Goal: Task Accomplishment & Management: Manage account settings

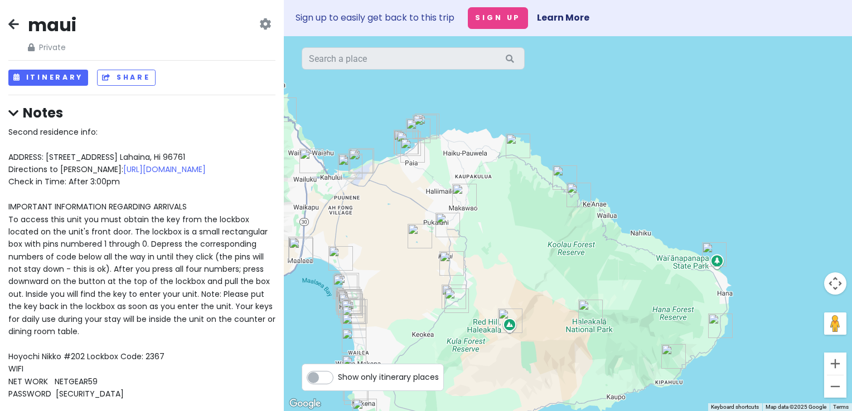
drag, startPoint x: 742, startPoint y: 301, endPoint x: 638, endPoint y: 257, distance: 113.6
click at [638, 257] on div at bounding box center [568, 223] width 568 height 375
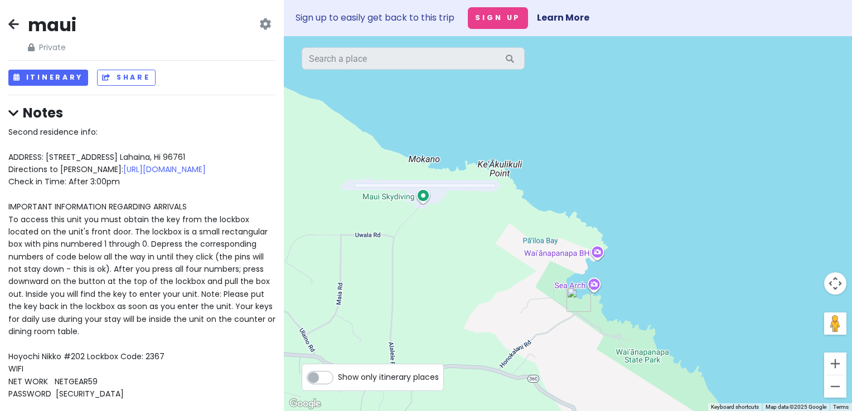
click at [596, 256] on div at bounding box center [568, 223] width 568 height 375
click at [598, 254] on div at bounding box center [568, 223] width 568 height 375
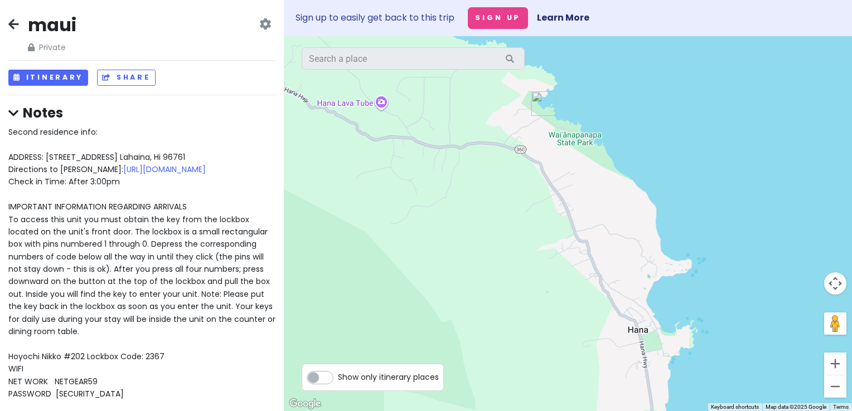
drag, startPoint x: 638, startPoint y: 310, endPoint x: 563, endPoint y: 99, distance: 223.7
click at [563, 99] on div at bounding box center [568, 223] width 568 height 375
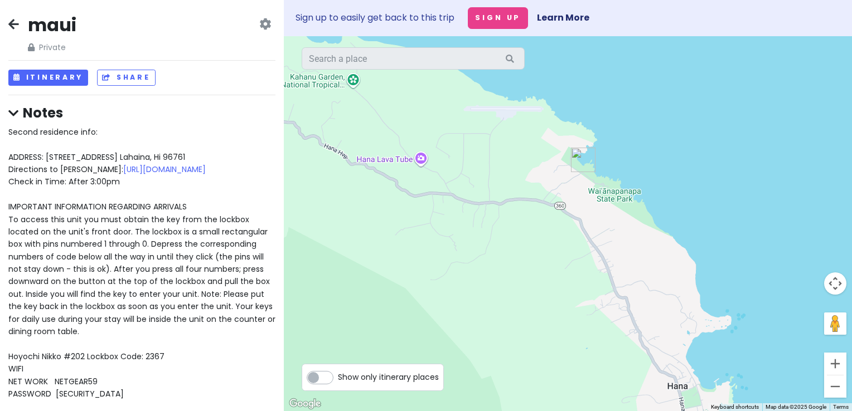
drag, startPoint x: 617, startPoint y: 231, endPoint x: 656, endPoint y: 287, distance: 67.7
click at [656, 287] on div at bounding box center [568, 223] width 568 height 375
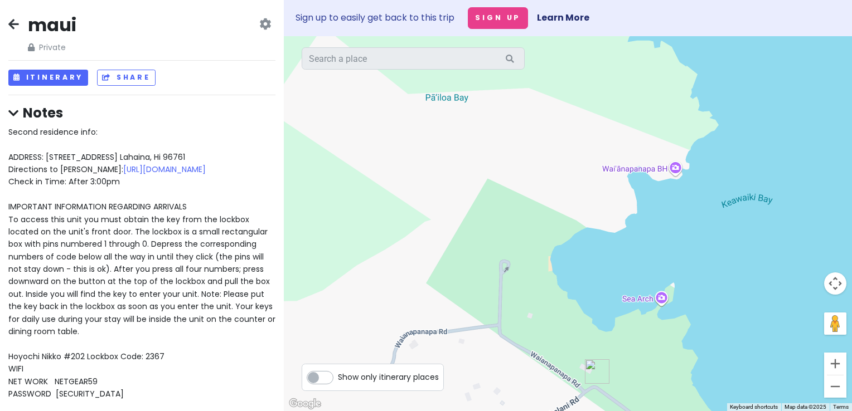
click at [661, 296] on div at bounding box center [568, 223] width 568 height 375
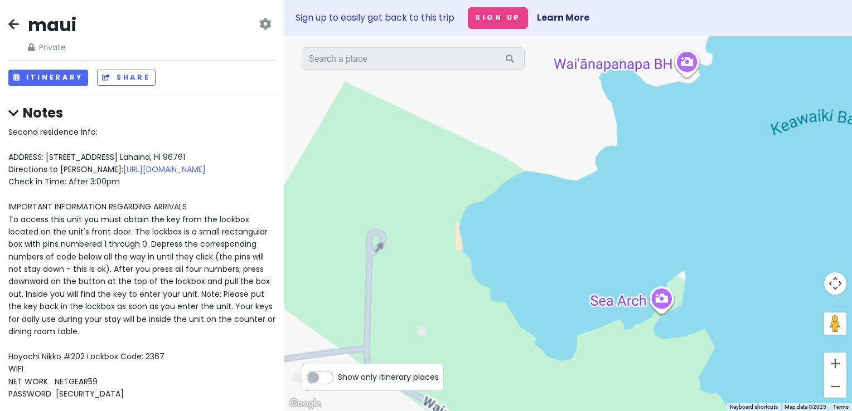
click at [661, 296] on div at bounding box center [568, 223] width 568 height 375
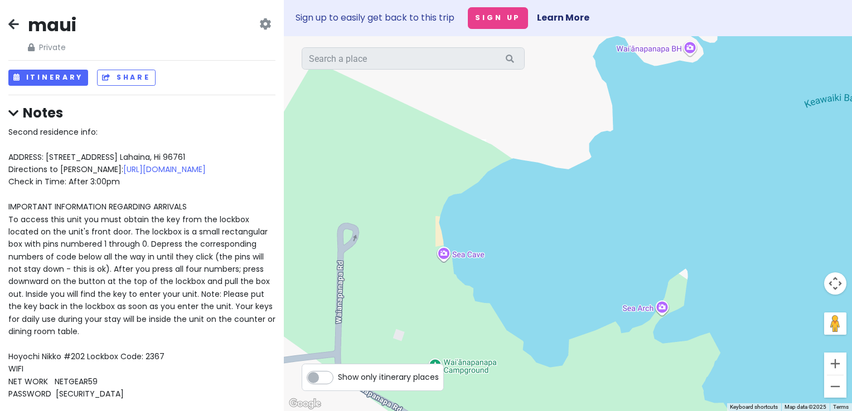
click at [661, 296] on div at bounding box center [568, 223] width 568 height 375
click at [661, 311] on div at bounding box center [568, 223] width 568 height 375
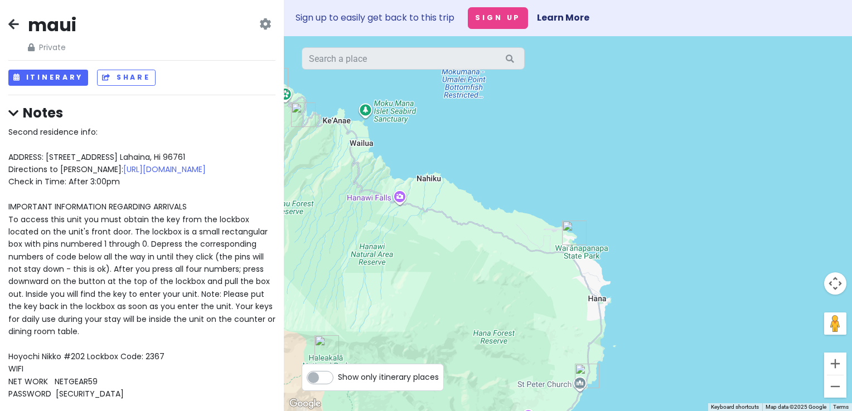
drag, startPoint x: 520, startPoint y: 203, endPoint x: 473, endPoint y: 262, distance: 76.1
click at [473, 262] on div at bounding box center [568, 223] width 568 height 375
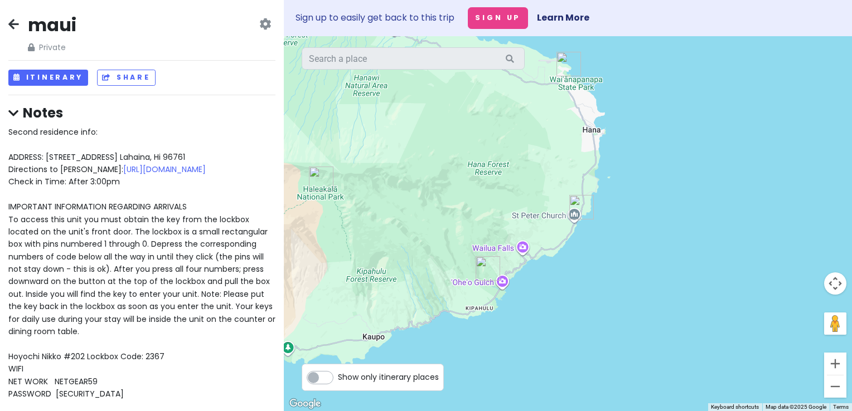
drag, startPoint x: 615, startPoint y: 307, endPoint x: 599, endPoint y: 148, distance: 159.6
click at [599, 148] on div at bounding box center [568, 223] width 568 height 375
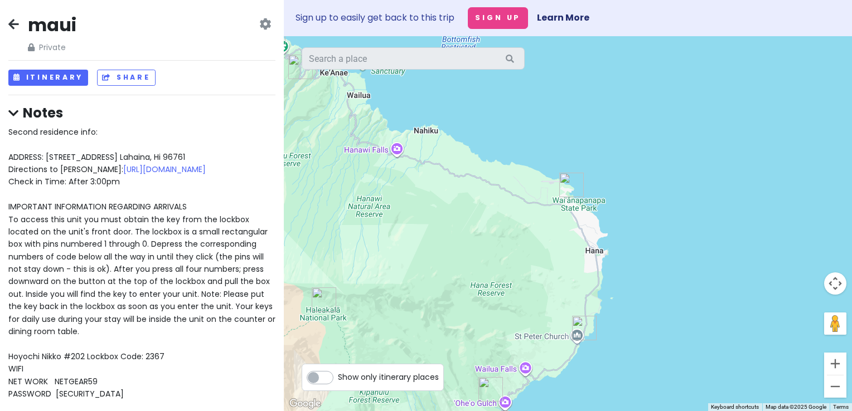
drag, startPoint x: 544, startPoint y: 133, endPoint x: 547, endPoint y: 252, distance: 119.8
click at [547, 252] on div at bounding box center [568, 223] width 568 height 375
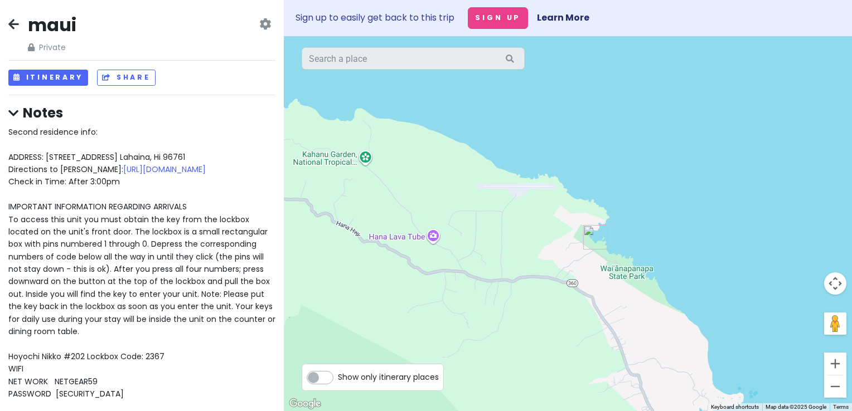
click at [592, 240] on img "Waiʻānapanapa State Park" at bounding box center [594, 237] width 33 height 33
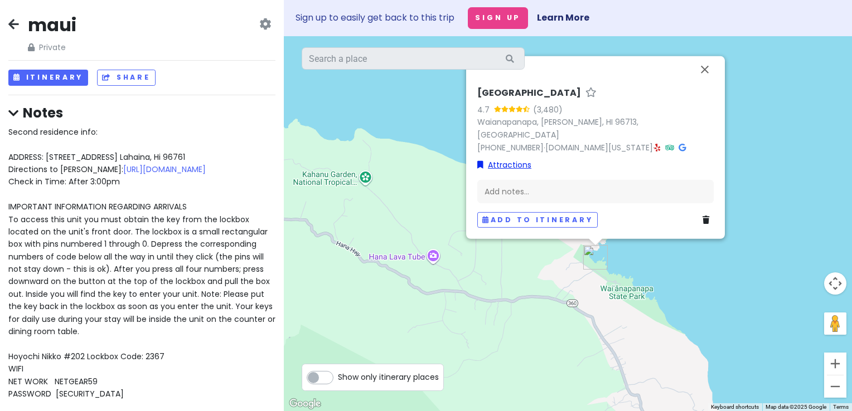
click at [520, 166] on link "Attractions" at bounding box center [504, 164] width 54 height 12
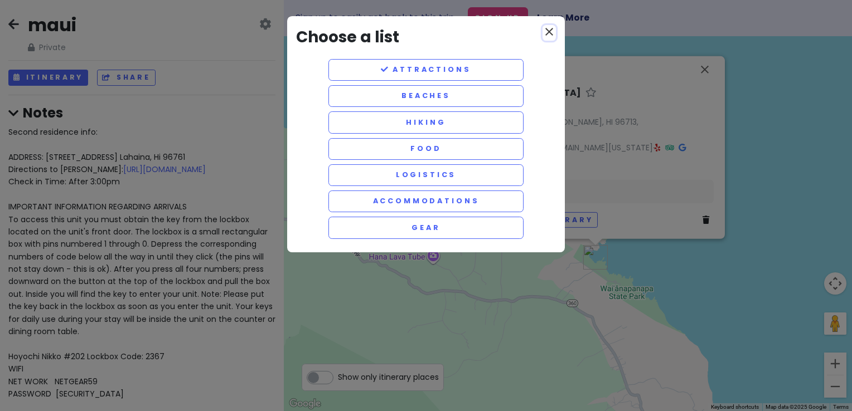
click at [548, 30] on icon "close" at bounding box center [548, 31] width 13 height 13
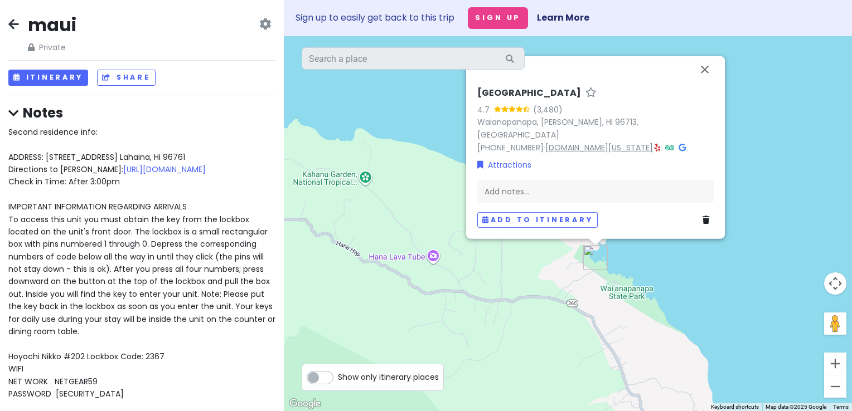
click at [582, 150] on link "[DOMAIN_NAME][US_STATE]" at bounding box center [599, 147] width 108 height 11
click at [704, 82] on button "Close" at bounding box center [704, 69] width 27 height 27
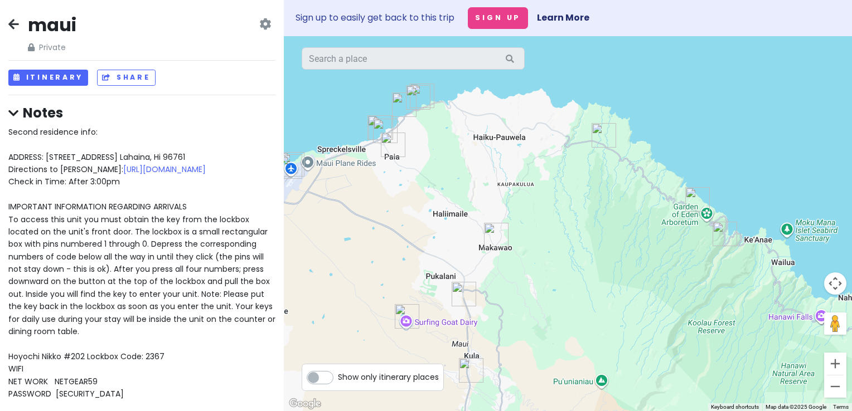
drag, startPoint x: 424, startPoint y: 192, endPoint x: 676, endPoint y: 216, distance: 253.0
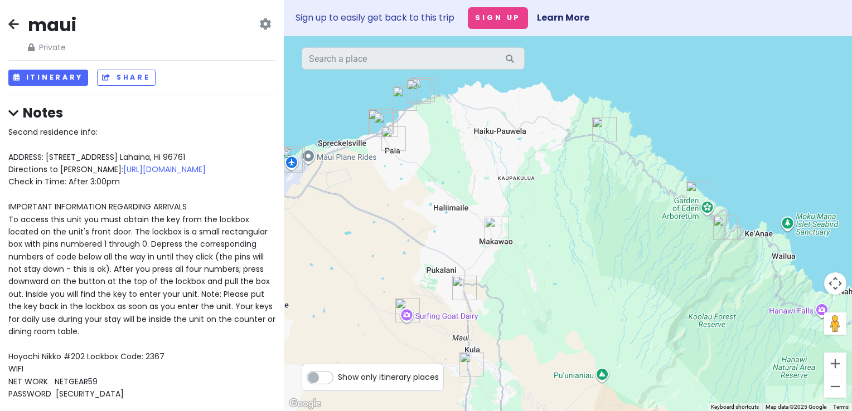
click at [597, 129] on img "Twin Falls Maui Waterfall" at bounding box center [603, 129] width 33 height 33
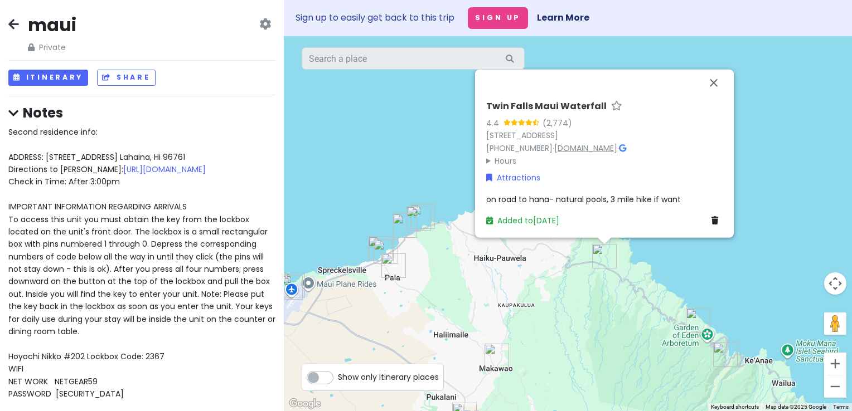
click at [576, 149] on link "[DOMAIN_NAME]" at bounding box center [585, 147] width 63 height 11
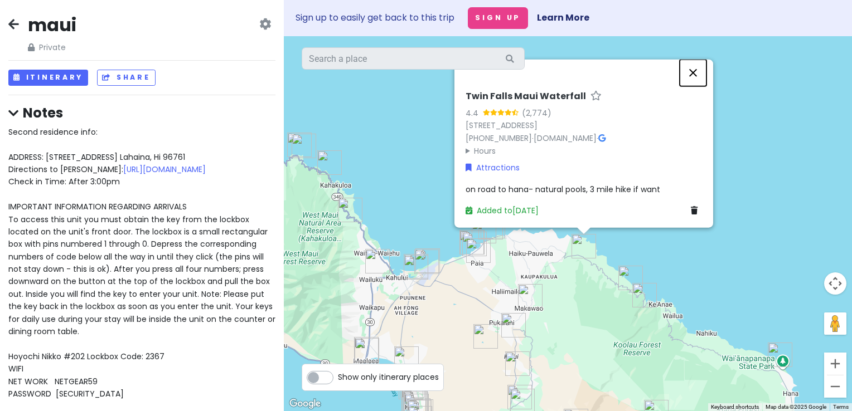
click at [691, 74] on button "Close" at bounding box center [692, 72] width 27 height 27
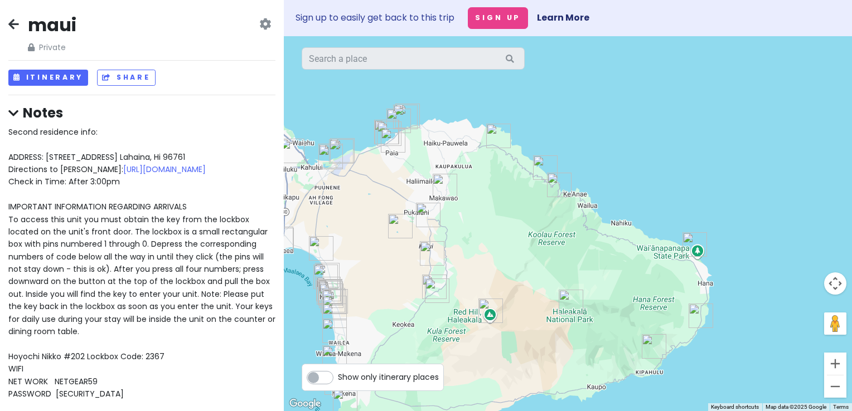
drag, startPoint x: 546, startPoint y: 251, endPoint x: 487, endPoint y: 145, distance: 121.5
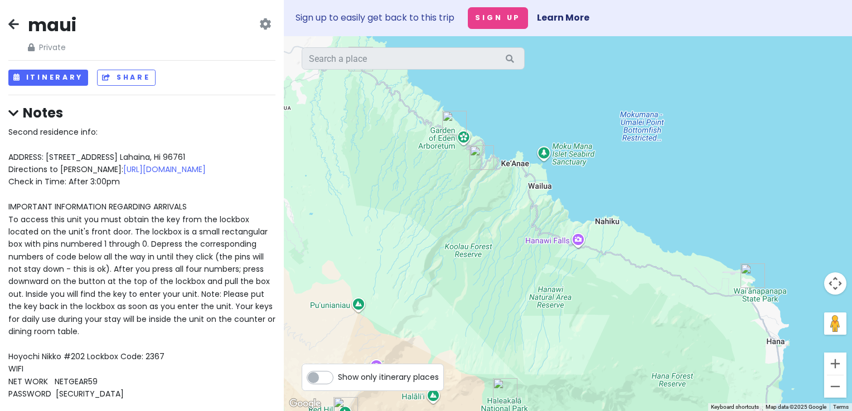
click at [476, 153] on img "Hana Highway" at bounding box center [481, 157] width 33 height 33
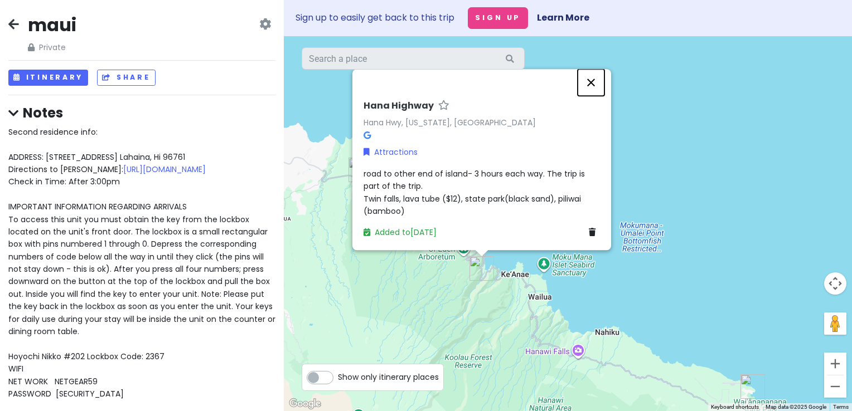
click at [585, 81] on button "Close" at bounding box center [590, 82] width 27 height 27
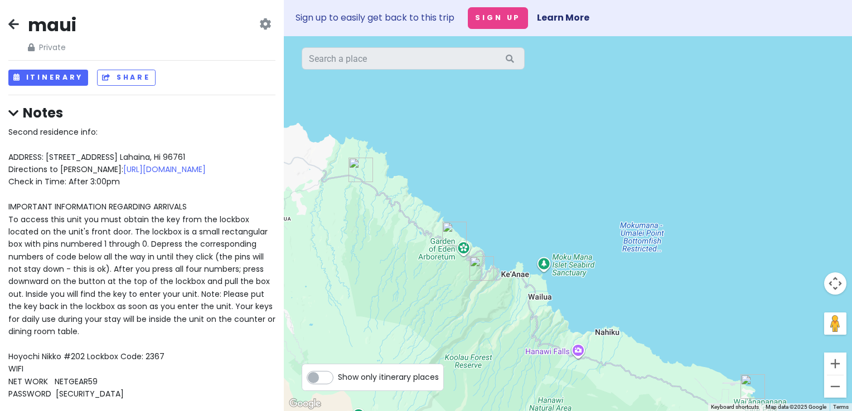
click at [448, 238] on img "Waikamoi Nature Trail" at bounding box center [453, 233] width 33 height 33
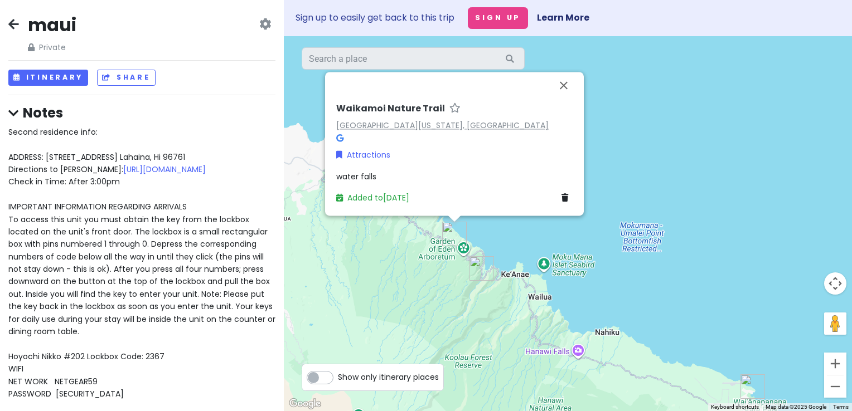
click at [395, 125] on link "[GEOGRAPHIC_DATA][US_STATE], [GEOGRAPHIC_DATA]" at bounding box center [442, 125] width 212 height 11
click at [562, 85] on button "Close" at bounding box center [563, 85] width 27 height 27
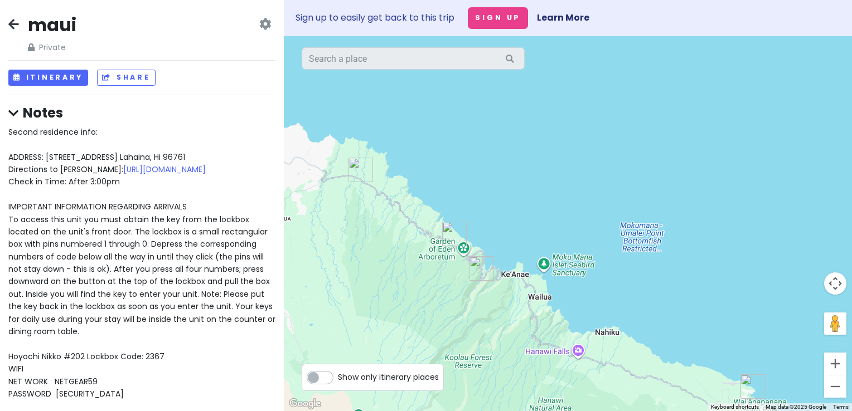
click at [47, 46] on span "Private" at bounding box center [52, 47] width 48 height 12
drag, startPoint x: 47, startPoint y: 46, endPoint x: 14, endPoint y: 25, distance: 38.3
click at [14, 25] on icon at bounding box center [13, 24] width 11 height 9
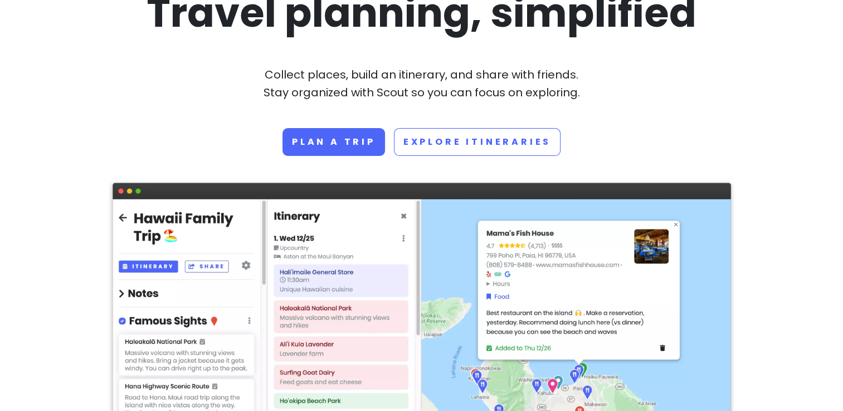
scroll to position [104, 0]
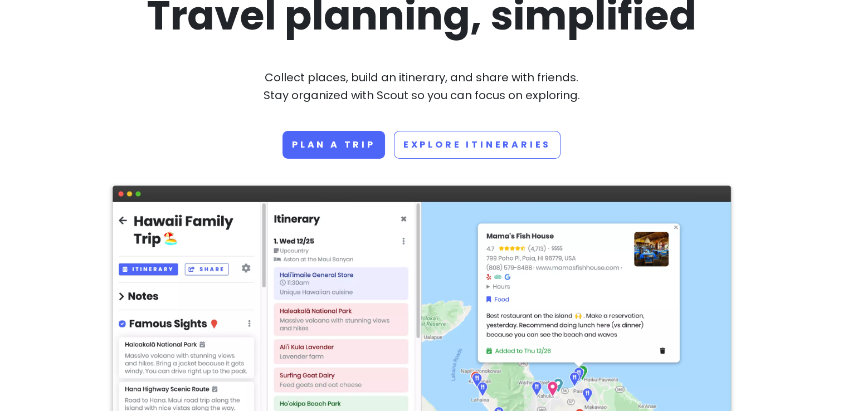
click at [179, 224] on img at bounding box center [422, 359] width 619 height 346
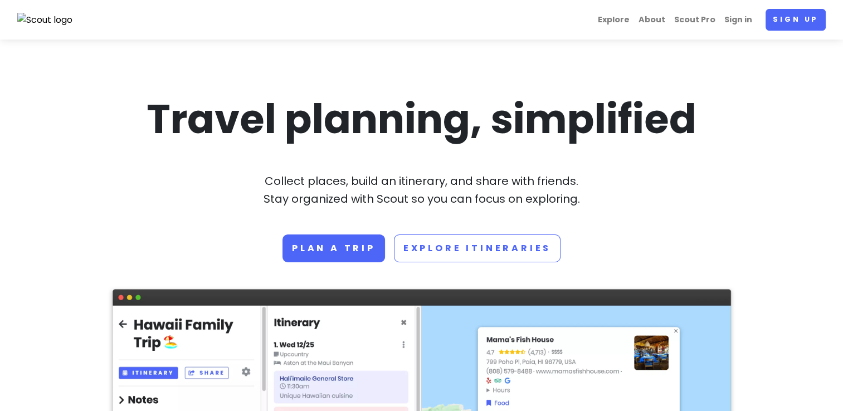
scroll to position [1, 0]
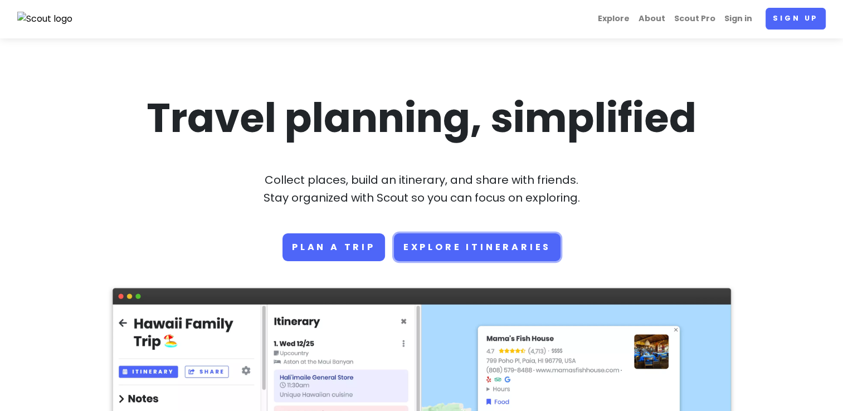
click at [484, 241] on link "Explore Itineraries" at bounding box center [477, 247] width 167 height 28
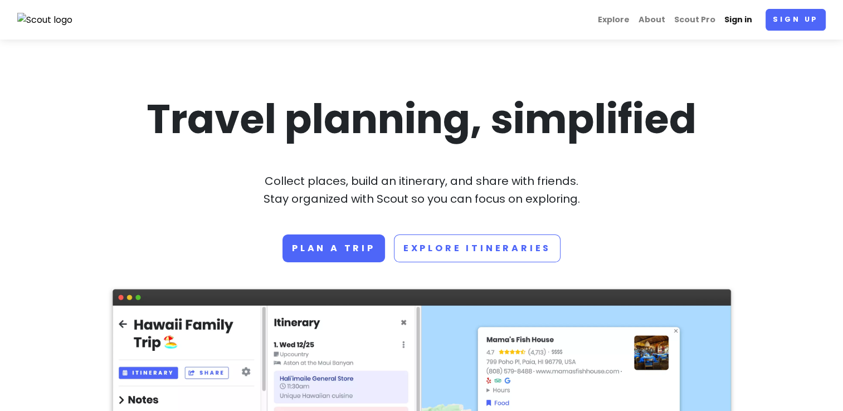
click at [733, 22] on link "Sign in" at bounding box center [738, 20] width 37 height 22
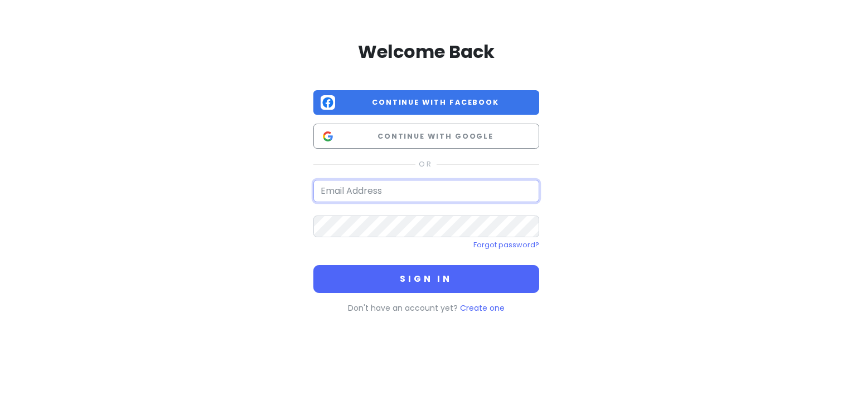
click at [359, 197] on input "email" at bounding box center [426, 191] width 226 height 22
click at [499, 249] on link "Forgot password?" at bounding box center [506, 244] width 66 height 9
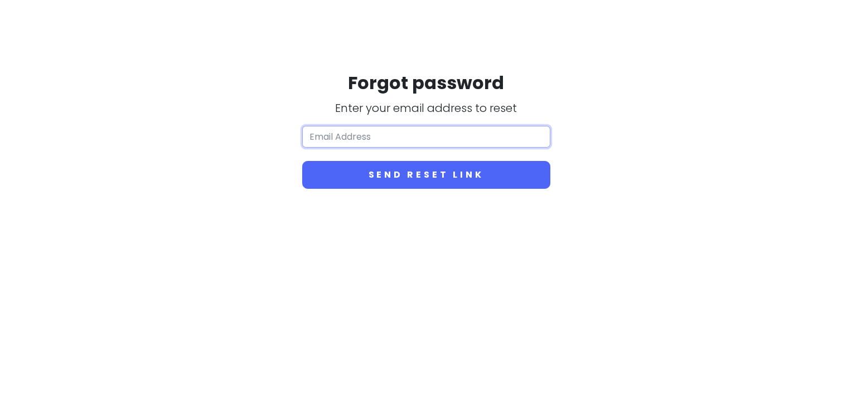
click at [342, 144] on input "email" at bounding box center [426, 137] width 248 height 22
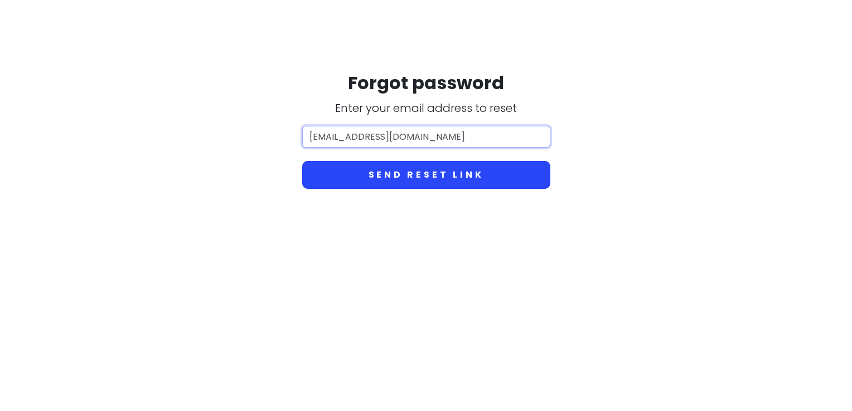
type input "[EMAIL_ADDRESS][DOMAIN_NAME]"
click at [397, 176] on button "Send reset link" at bounding box center [426, 175] width 248 height 28
